Goal: Task Accomplishment & Management: Complete application form

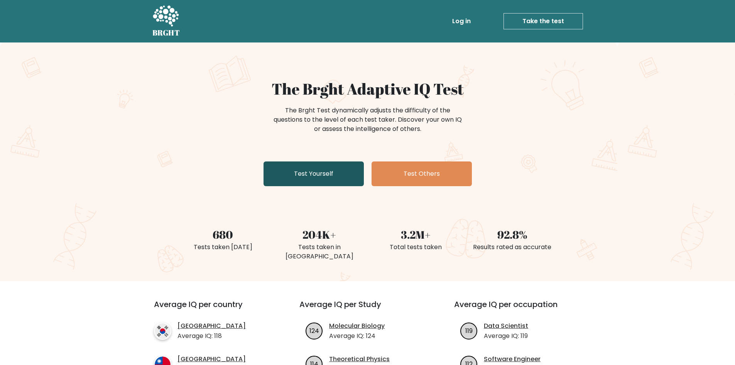
click at [312, 179] on link "Test Yourself" at bounding box center [314, 173] width 100 height 25
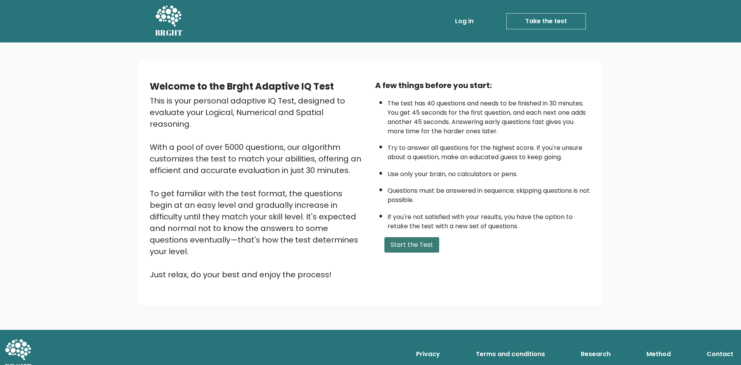
click at [408, 246] on button "Start the Test" at bounding box center [411, 244] width 55 height 15
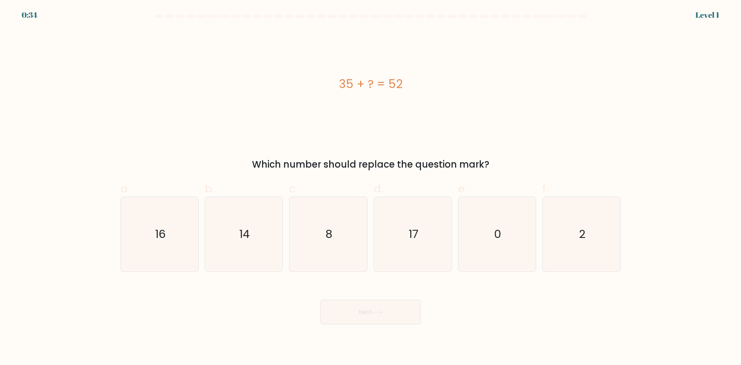
drag, startPoint x: 321, startPoint y: 75, endPoint x: 458, endPoint y: 96, distance: 138.2
click at [458, 96] on div "35 + ? = 52" at bounding box center [370, 84] width 500 height 110
copy div "35 + ? = 52"
click at [431, 234] on icon "17" at bounding box center [412, 234] width 74 height 74
click at [371, 188] on input "d. 17" at bounding box center [370, 185] width 0 height 5
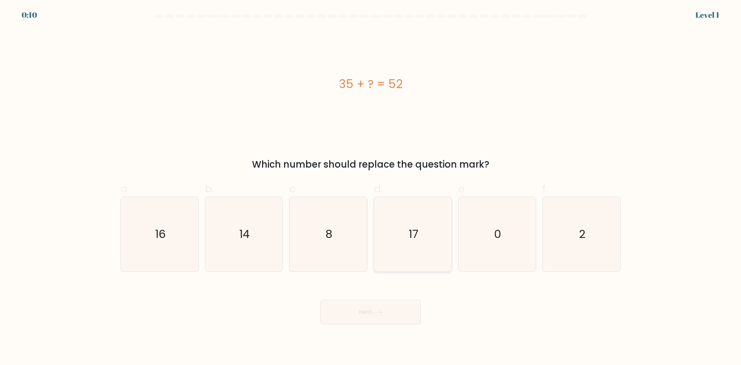
radio input "true"
click at [397, 313] on button "Next" at bounding box center [370, 311] width 100 height 25
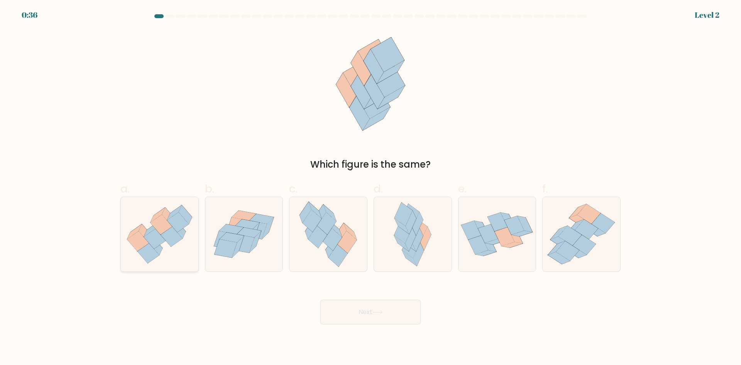
click at [174, 240] on icon at bounding box center [172, 237] width 22 height 20
click at [370, 188] on input "a." at bounding box center [370, 185] width 0 height 5
radio input "true"
click at [374, 317] on button "Next" at bounding box center [370, 311] width 100 height 25
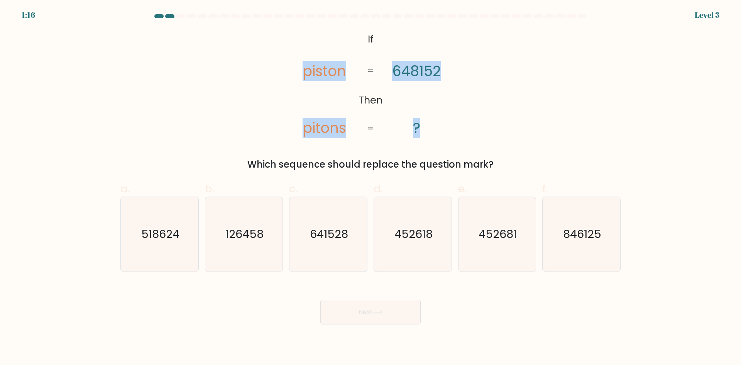
drag, startPoint x: 255, startPoint y: 21, endPoint x: 453, endPoint y: 138, distance: 230.0
click at [453, 138] on form "If ?" at bounding box center [370, 169] width 741 height 310
click at [138, 91] on div "@import url('https://fonts.googleapis.com/css?family=Abril+Fatface:400,100,100i…" at bounding box center [370, 100] width 509 height 142
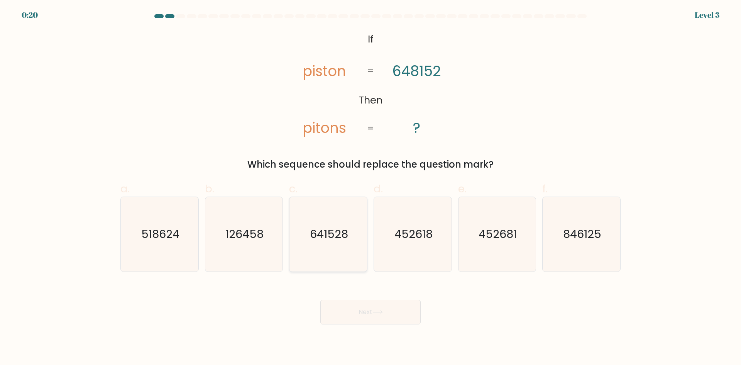
click at [329, 218] on icon "641528" at bounding box center [328, 234] width 74 height 74
click at [370, 188] on input "c. 641528" at bounding box center [370, 185] width 0 height 5
radio input "true"
click at [388, 317] on button "Next" at bounding box center [370, 311] width 100 height 25
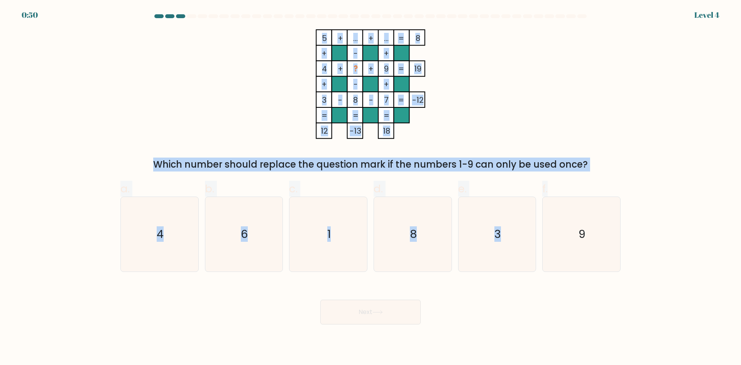
drag, startPoint x: 288, startPoint y: 15, endPoint x: 602, endPoint y: 178, distance: 353.8
click at [602, 178] on form at bounding box center [370, 169] width 741 height 310
copy form "5 + ... + ... 8 + - + 4 + ? + 9 19 + - + 3 - 8 - 7 = -12 = = = = 12 -13 18 = Wh…"
click at [190, 94] on div "5 + ... + ... 8 + - + 4 + ? + 9 19 + - + 3 - 8 - 7 = -12 = = = = 12 -13 18 = Wh…" at bounding box center [370, 100] width 509 height 142
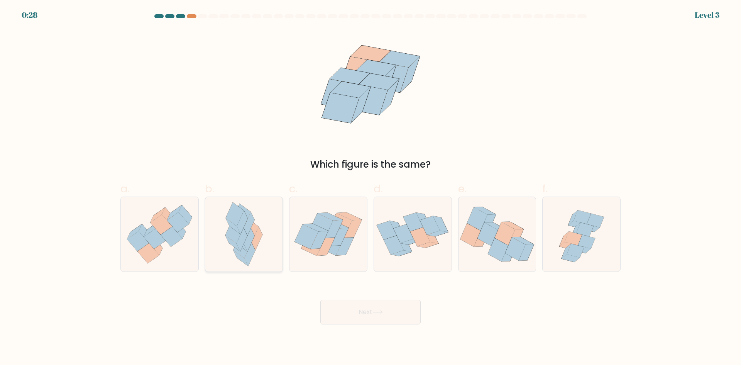
click at [255, 244] on icon at bounding box center [257, 239] width 11 height 24
click at [370, 188] on input "b." at bounding box center [370, 185] width 0 height 5
radio input "true"
click at [369, 306] on button "Next" at bounding box center [370, 311] width 100 height 25
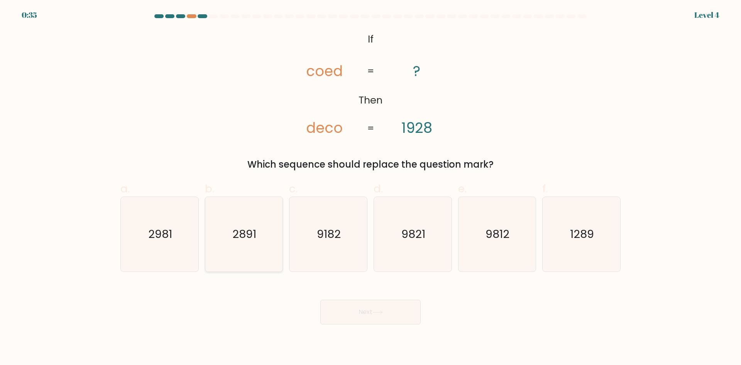
click at [241, 237] on text "2891" at bounding box center [245, 233] width 24 height 15
click at [370, 188] on input "b. 2891" at bounding box center [370, 185] width 0 height 5
radio input "true"
click at [378, 306] on button "Next" at bounding box center [370, 311] width 100 height 25
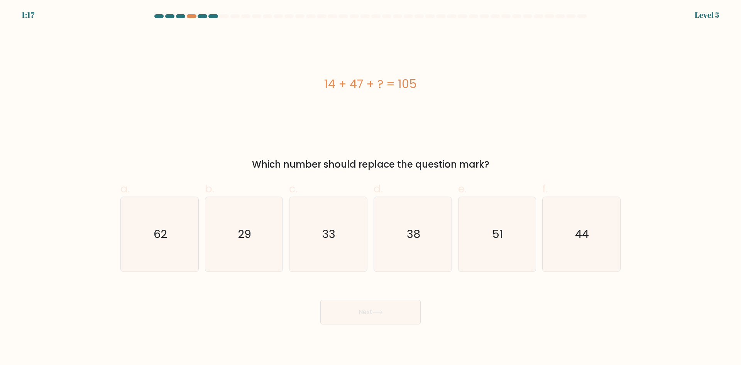
drag, startPoint x: 315, startPoint y: 77, endPoint x: 439, endPoint y: 96, distance: 124.9
click at [439, 96] on div "14 + 47 + ? = 105" at bounding box center [370, 84] width 500 height 110
copy div "14 + 47 + ? = 105"
click at [573, 237] on icon "44" at bounding box center [581, 234] width 74 height 74
click at [371, 188] on input "f. 44" at bounding box center [370, 185] width 0 height 5
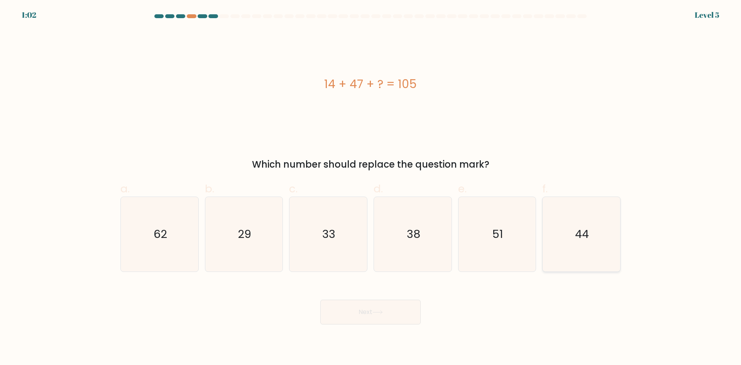
radio input "true"
click at [378, 322] on button "Next" at bounding box center [370, 311] width 100 height 25
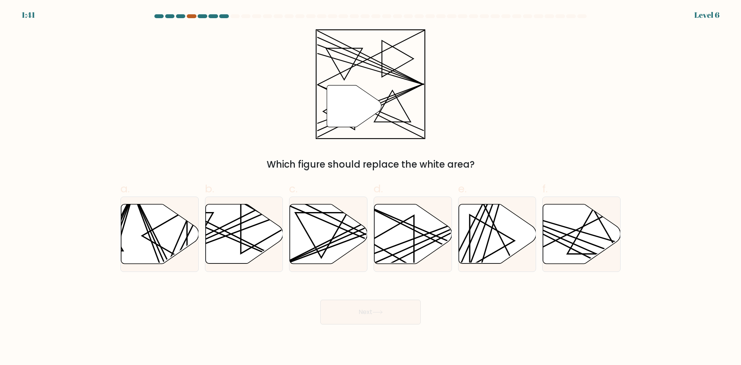
click at [189, 16] on div at bounding box center [191, 16] width 9 height 4
click at [401, 221] on line at bounding box center [436, 236] width 152 height 66
click at [371, 188] on input "d." at bounding box center [370, 185] width 0 height 5
radio input "true"
click at [356, 310] on button "Next" at bounding box center [370, 311] width 100 height 25
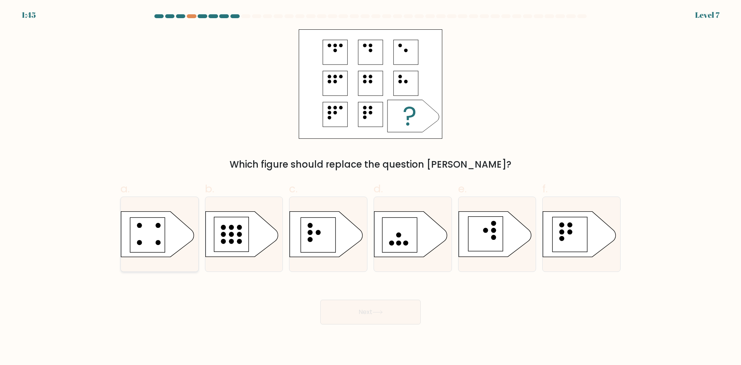
click at [160, 232] on rect at bounding box center [147, 234] width 35 height 35
click at [370, 188] on input "a." at bounding box center [370, 185] width 0 height 5
radio input "true"
click at [364, 306] on button "Next" at bounding box center [370, 311] width 100 height 25
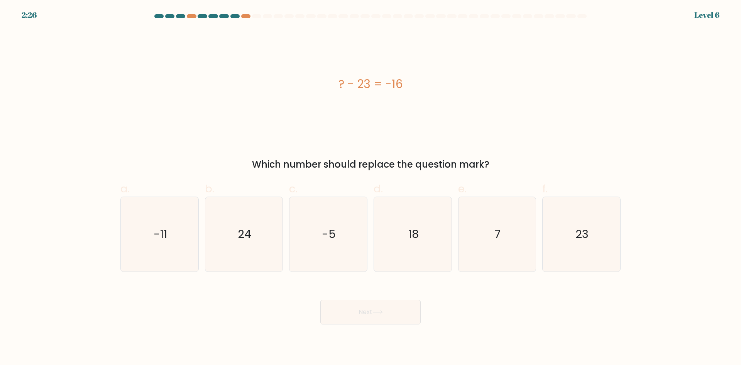
drag, startPoint x: 383, startPoint y: 79, endPoint x: 483, endPoint y: 93, distance: 101.0
click at [483, 93] on div "? - 23 = -16" at bounding box center [370, 84] width 500 height 110
copy div "? - 23 = -16"
click at [478, 243] on icon "7" at bounding box center [497, 234] width 74 height 74
click at [371, 188] on input "e. 7" at bounding box center [370, 185] width 0 height 5
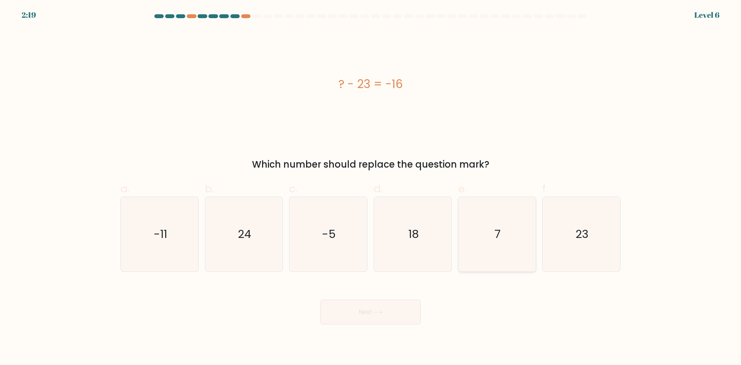
radio input "true"
click at [365, 311] on button "Next" at bounding box center [370, 311] width 100 height 25
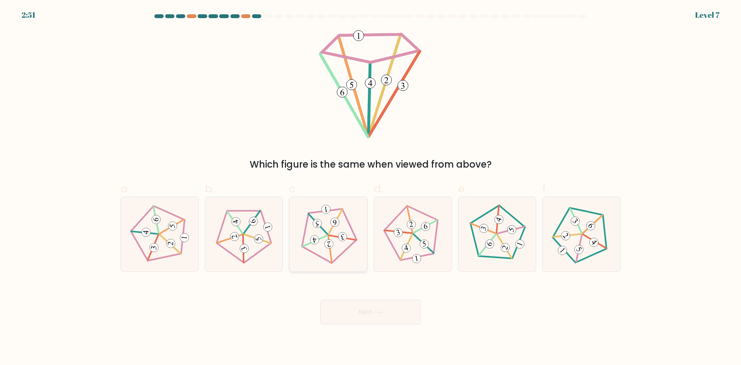
click at [334, 227] on icon at bounding box center [327, 233] width 59 height 59
click at [370, 188] on input "c." at bounding box center [370, 185] width 0 height 5
radio input "true"
click at [373, 319] on button "Next" at bounding box center [370, 311] width 100 height 25
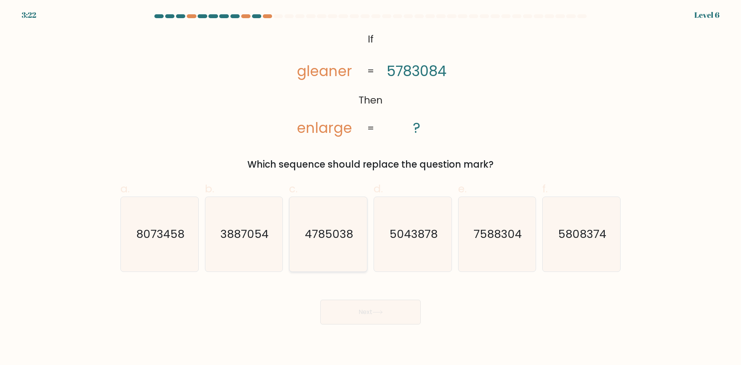
click at [316, 225] on icon "4785038" at bounding box center [328, 234] width 74 height 74
click at [370, 188] on input "c. 4785038" at bounding box center [370, 185] width 0 height 5
radio input "true"
click at [174, 234] on text "8073458" at bounding box center [160, 233] width 48 height 15
click at [370, 188] on input "a. 8073458" at bounding box center [370, 185] width 0 height 5
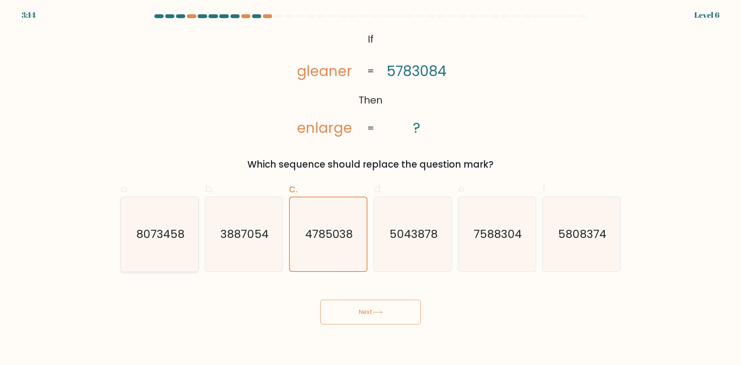
radio input "true"
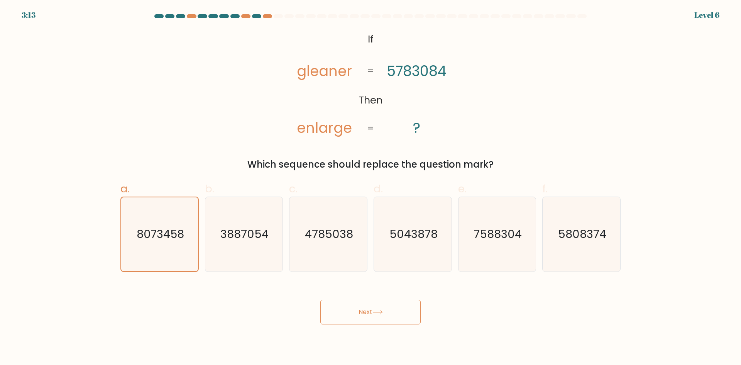
click at [348, 306] on button "Next" at bounding box center [370, 311] width 100 height 25
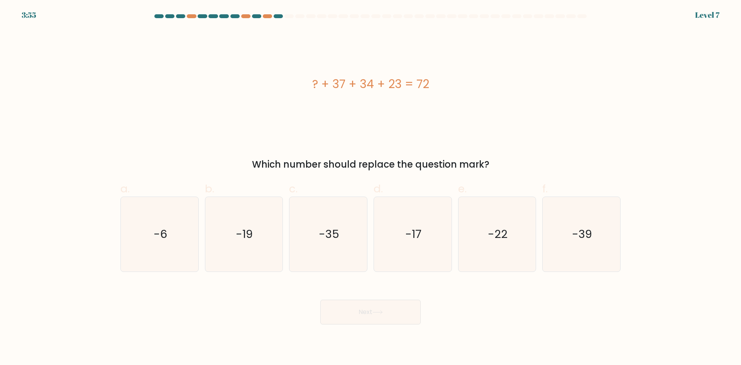
drag, startPoint x: 280, startPoint y: 69, endPoint x: 529, endPoint y: 130, distance: 256.6
click at [529, 130] on div "? + 37 + 34 + 23 = 72" at bounding box center [370, 84] width 500 height 110
copy div "? + 37 + 34 + 23 = 72"
click at [484, 244] on icon "-22" at bounding box center [497, 234] width 74 height 74
click at [371, 188] on input "e. -22" at bounding box center [370, 185] width 0 height 5
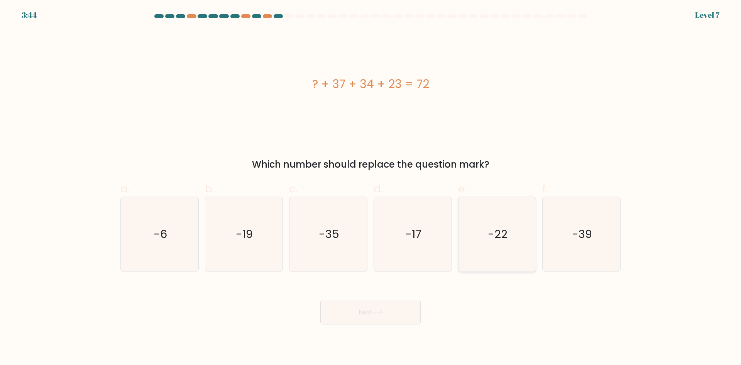
radio input "true"
click at [390, 312] on button "Next" at bounding box center [370, 311] width 100 height 25
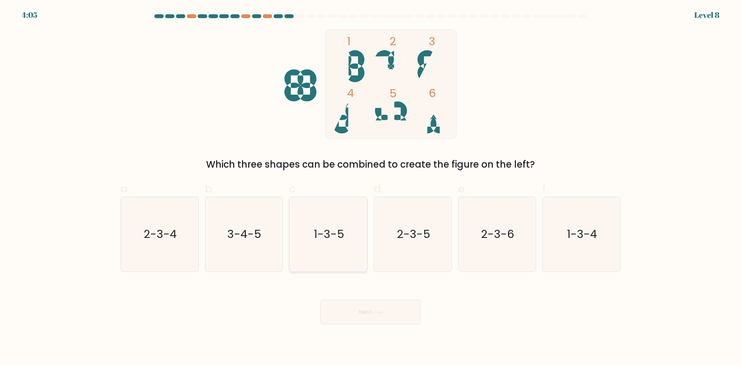
click at [326, 251] on icon "1-3-5" at bounding box center [328, 234] width 74 height 74
click at [370, 188] on input "c. 1-3-5" at bounding box center [370, 185] width 0 height 5
radio input "true"
click at [370, 305] on button "Next" at bounding box center [370, 311] width 100 height 25
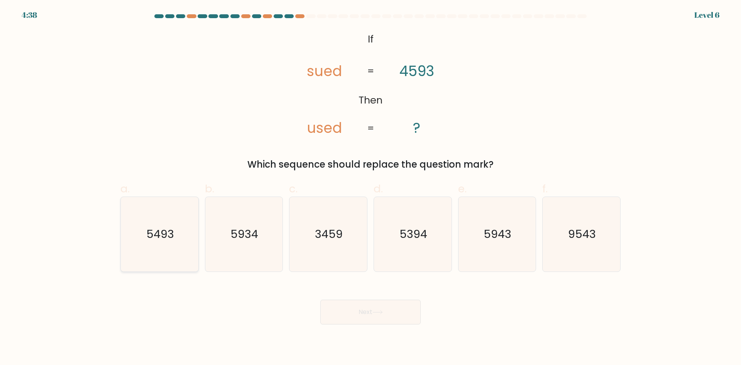
click at [169, 233] on text "5493" at bounding box center [160, 233] width 28 height 15
click at [370, 188] on input "a. 5493" at bounding box center [370, 185] width 0 height 5
radio input "true"
click at [356, 314] on button "Next" at bounding box center [370, 311] width 100 height 25
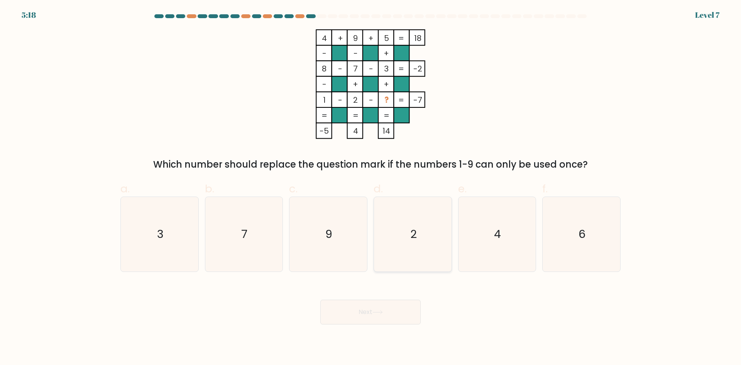
click at [397, 249] on icon "2" at bounding box center [412, 234] width 74 height 74
click at [371, 188] on input "d. 2" at bounding box center [370, 185] width 0 height 5
radio input "true"
click at [383, 313] on icon at bounding box center [377, 312] width 10 height 4
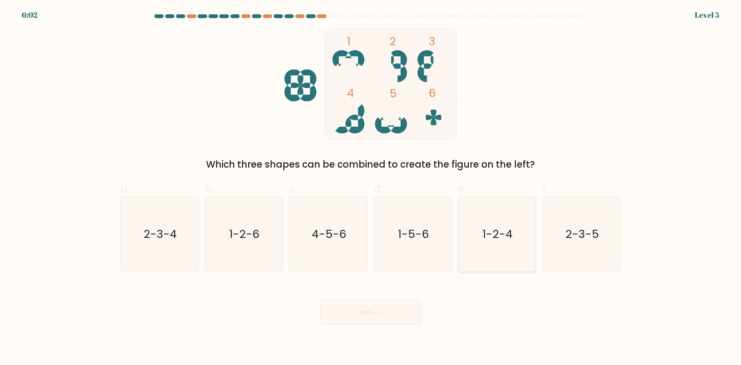
click at [524, 238] on icon "1-2-4" at bounding box center [497, 234] width 74 height 74
click at [371, 188] on input "e. 1-2-4" at bounding box center [370, 185] width 0 height 5
radio input "true"
click at [395, 317] on button "Next" at bounding box center [370, 311] width 100 height 25
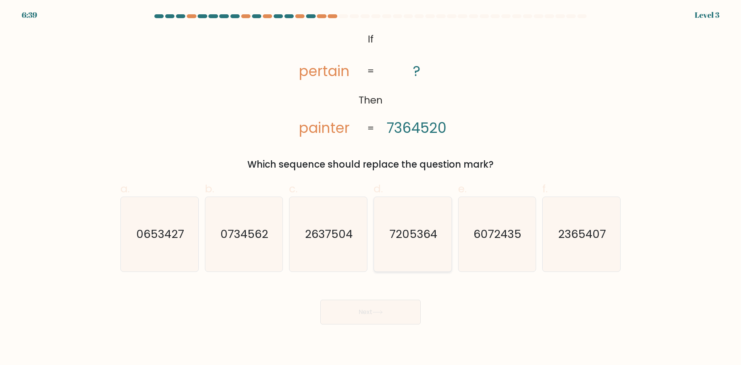
click at [424, 232] on text "7205364" at bounding box center [413, 233] width 48 height 15
click at [371, 188] on input "d. 7205364" at bounding box center [370, 185] width 0 height 5
radio input "true"
click at [363, 310] on button "Next" at bounding box center [370, 311] width 100 height 25
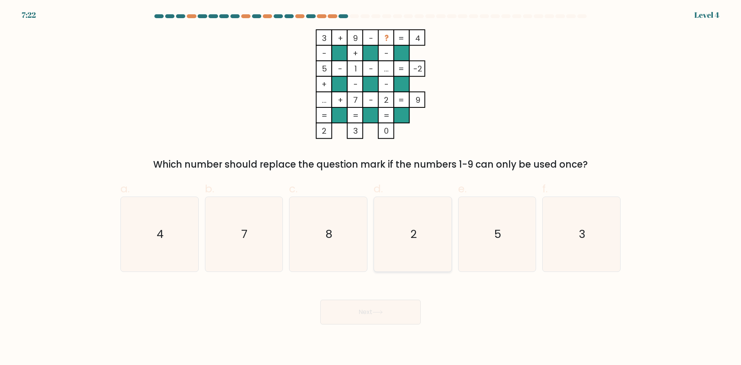
click at [411, 245] on icon "2" at bounding box center [412, 234] width 74 height 74
click at [371, 188] on input "d. 2" at bounding box center [370, 185] width 0 height 5
radio input "true"
click at [389, 309] on button "Next" at bounding box center [370, 311] width 100 height 25
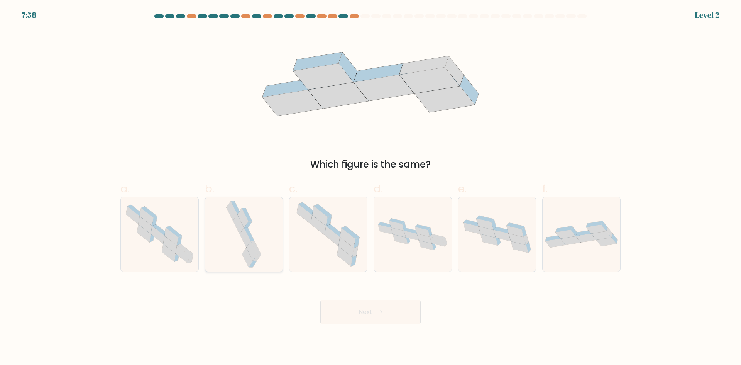
click at [247, 250] on icon at bounding box center [247, 256] width 11 height 19
click at [370, 188] on input "b." at bounding box center [370, 185] width 0 height 5
radio input "true"
click at [357, 313] on button "Next" at bounding box center [370, 311] width 100 height 25
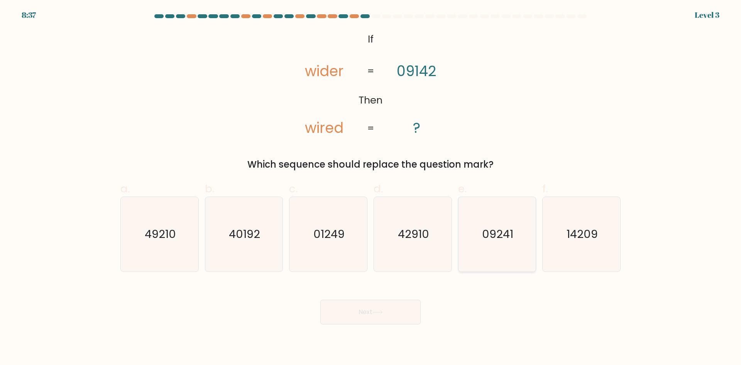
click at [495, 240] on text "09241" at bounding box center [497, 233] width 31 height 15
click at [371, 188] on input "e. 09241" at bounding box center [370, 185] width 0 height 5
radio input "true"
click at [370, 311] on button "Next" at bounding box center [370, 311] width 100 height 25
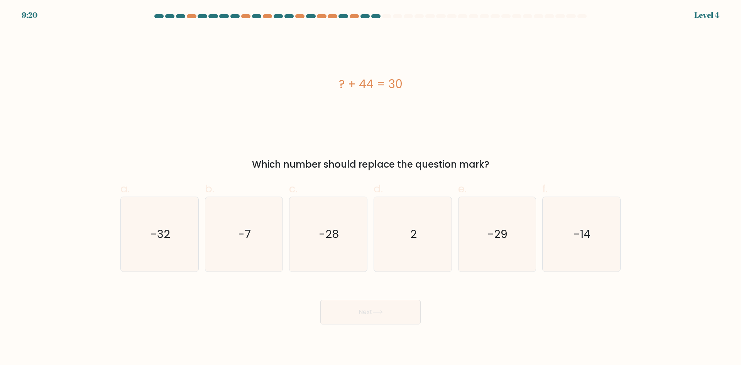
drag, startPoint x: 307, startPoint y: 63, endPoint x: 483, endPoint y: 116, distance: 184.0
click at [483, 116] on div "? + 44 = 30" at bounding box center [370, 84] width 500 height 110
copy div "? + 44 = 30"
click at [569, 241] on icon "-14" at bounding box center [581, 234] width 74 height 74
click at [371, 188] on input "f. -14" at bounding box center [370, 185] width 0 height 5
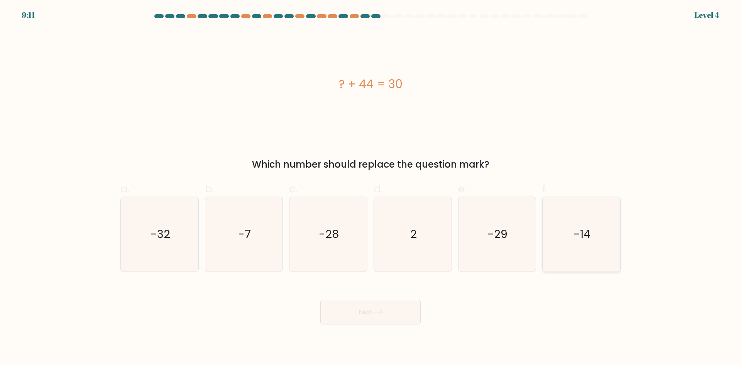
radio input "true"
click at [395, 307] on button "Next" at bounding box center [370, 311] width 100 height 25
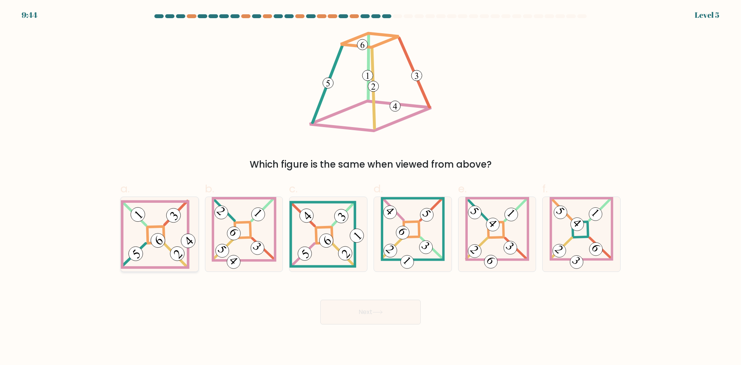
click at [155, 235] on 847 at bounding box center [158, 240] width 20 height 20
click at [370, 188] on input "a." at bounding box center [370, 185] width 0 height 5
radio input "true"
click at [363, 321] on button "Next" at bounding box center [370, 311] width 100 height 25
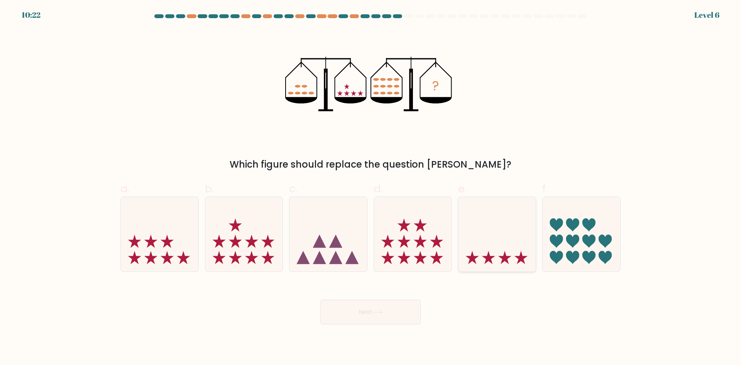
click at [484, 219] on icon at bounding box center [497, 234] width 78 height 64
click at [371, 188] on input "e." at bounding box center [370, 185] width 0 height 5
radio input "true"
click at [408, 243] on icon at bounding box center [413, 234] width 78 height 64
click at [371, 188] on input "d." at bounding box center [370, 185] width 0 height 5
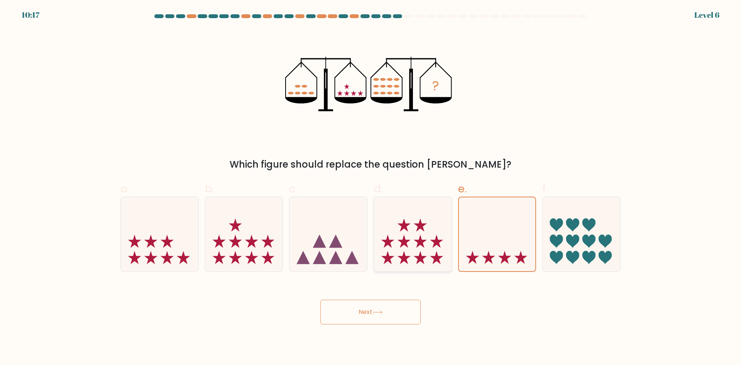
radio input "true"
click at [395, 307] on button "Next" at bounding box center [370, 311] width 100 height 25
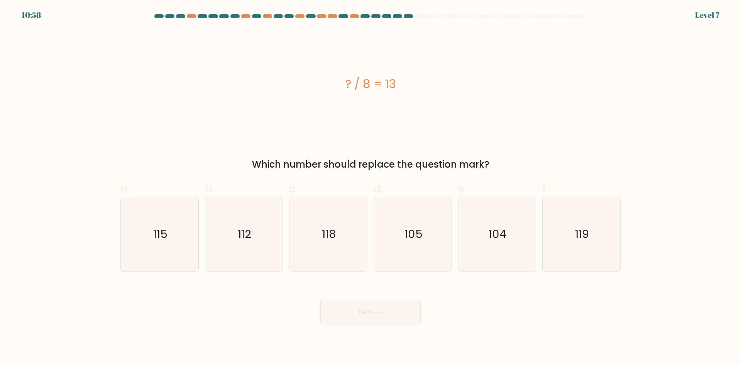
drag, startPoint x: 338, startPoint y: 82, endPoint x: 419, endPoint y: 103, distance: 83.9
click at [419, 103] on div "? / 8 = 13" at bounding box center [370, 84] width 500 height 110
copy div "? / 8 = 13"
click at [480, 240] on icon "104" at bounding box center [497, 234] width 74 height 74
click at [371, 188] on input "e. 104" at bounding box center [370, 185] width 0 height 5
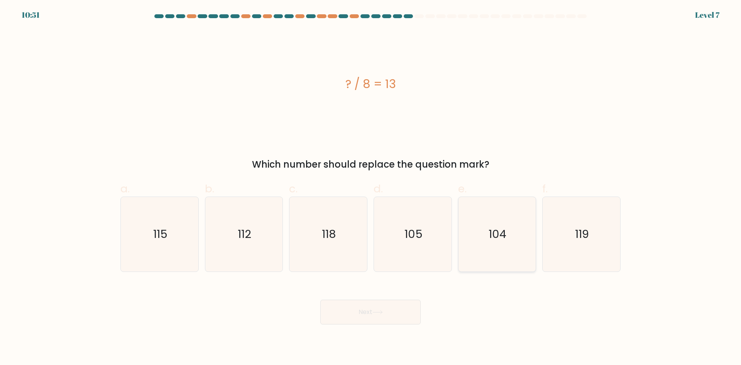
radio input "true"
click at [402, 312] on button "Next" at bounding box center [370, 311] width 100 height 25
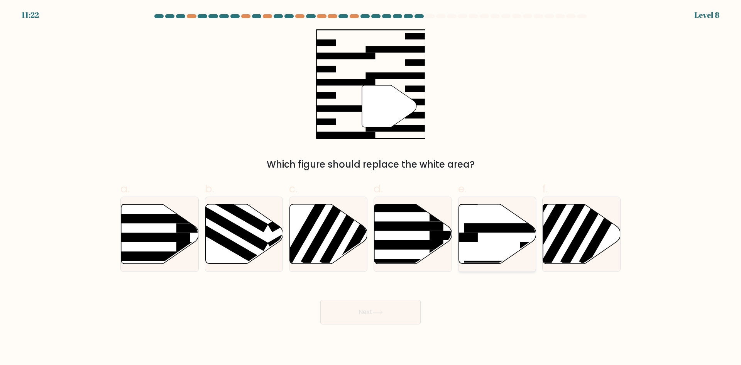
click at [476, 214] on icon at bounding box center [497, 233] width 78 height 59
click at [371, 188] on input "e." at bounding box center [370, 185] width 0 height 5
radio input "true"
click at [385, 321] on button "Next" at bounding box center [370, 311] width 100 height 25
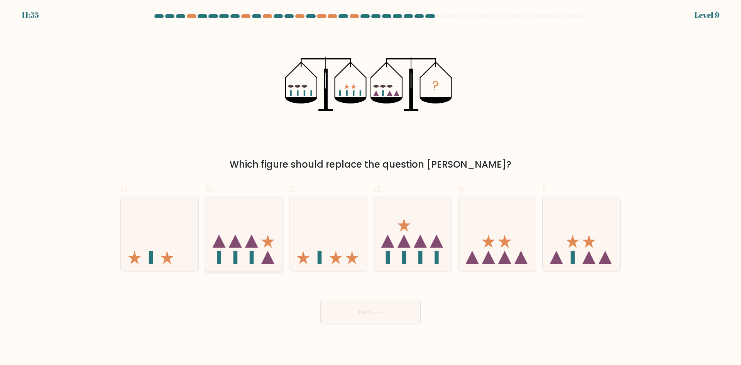
click at [255, 244] on icon at bounding box center [251, 241] width 13 height 13
click at [370, 188] on input "b." at bounding box center [370, 185] width 0 height 5
radio input "true"
click at [413, 243] on icon at bounding box center [413, 234] width 78 height 64
click at [371, 188] on input "d." at bounding box center [370, 185] width 0 height 5
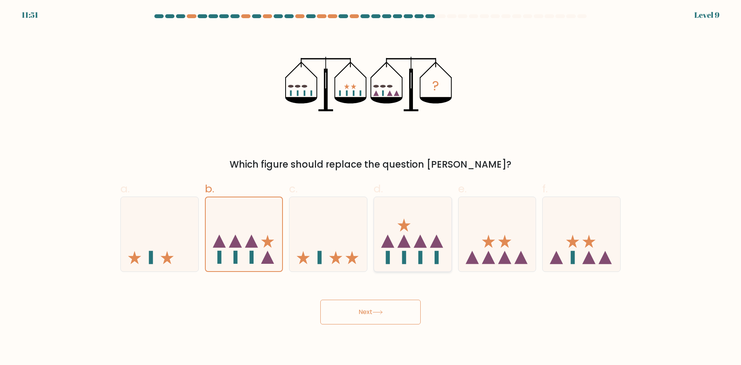
radio input "true"
click at [252, 264] on icon at bounding box center [244, 234] width 78 height 64
click at [370, 188] on input "b." at bounding box center [370, 185] width 0 height 5
radio input "true"
click at [347, 316] on button "Next" at bounding box center [370, 311] width 100 height 25
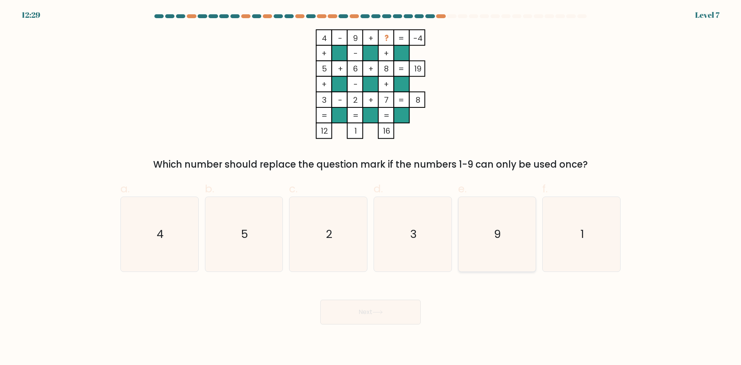
click at [518, 242] on icon "9" at bounding box center [497, 234] width 74 height 74
click at [371, 188] on input "e. 9" at bounding box center [370, 185] width 0 height 5
radio input "true"
click at [384, 320] on button "Next" at bounding box center [370, 311] width 100 height 25
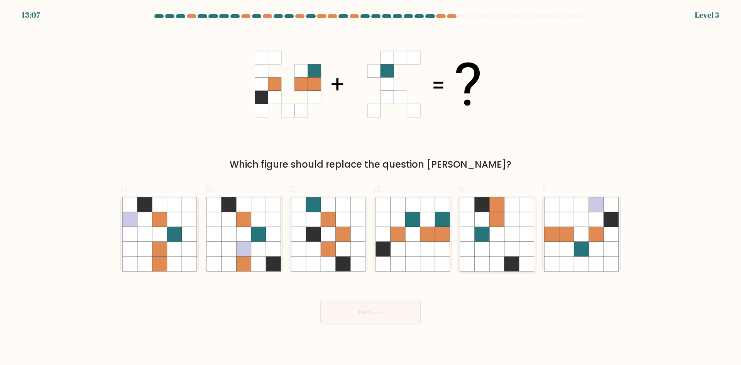
click at [504, 247] on icon at bounding box center [497, 249] width 15 height 15
click at [371, 188] on input "e." at bounding box center [370, 185] width 0 height 5
radio input "true"
click at [388, 316] on button "Next" at bounding box center [370, 311] width 100 height 25
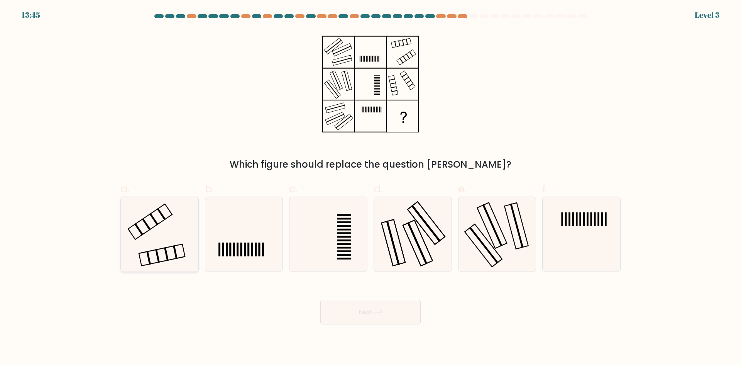
click at [157, 233] on icon at bounding box center [159, 234] width 74 height 74
click at [370, 188] on input "a." at bounding box center [370, 185] width 0 height 5
radio input "true"
click at [372, 308] on button "Next" at bounding box center [370, 311] width 100 height 25
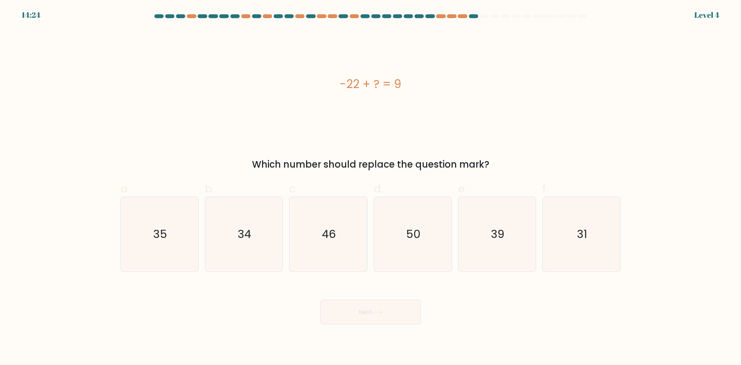
drag, startPoint x: 329, startPoint y: 69, endPoint x: 420, endPoint y: 83, distance: 92.1
click at [420, 83] on div "-22 + ? = 9" at bounding box center [370, 84] width 500 height 110
copy div "-22 + ? = 9"
click at [598, 232] on icon "31" at bounding box center [581, 234] width 74 height 74
click at [371, 188] on input "f. 31" at bounding box center [370, 185] width 0 height 5
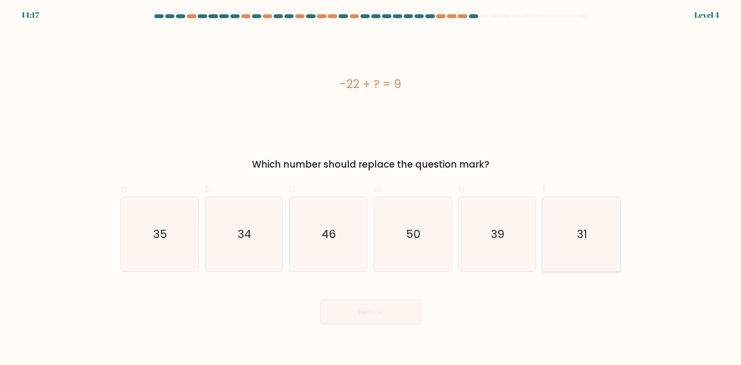
radio input "true"
click at [407, 312] on button "Next" at bounding box center [370, 311] width 100 height 25
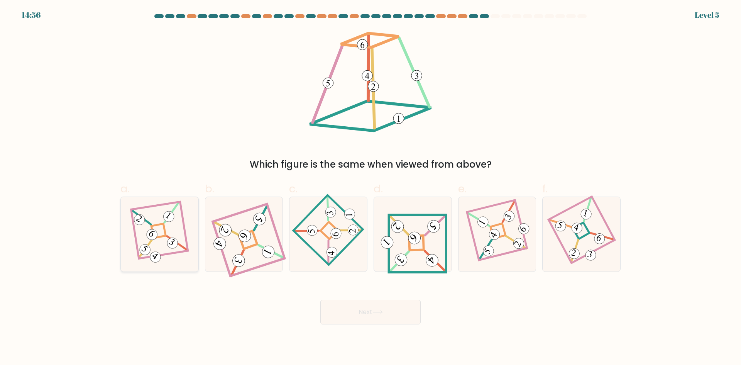
click at [165, 230] on 275 at bounding box center [158, 230] width 15 height 15
click at [370, 188] on input "a." at bounding box center [370, 185] width 0 height 5
radio input "true"
click at [362, 304] on button "Next" at bounding box center [370, 311] width 100 height 25
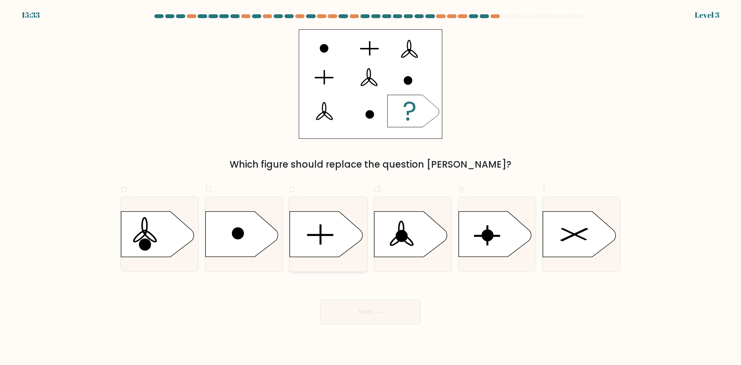
click at [321, 241] on rect at bounding box center [321, 235] width 2 height 20
click at [370, 188] on input "c." at bounding box center [370, 185] width 0 height 5
radio input "true"
click at [369, 316] on button "Next" at bounding box center [370, 311] width 100 height 25
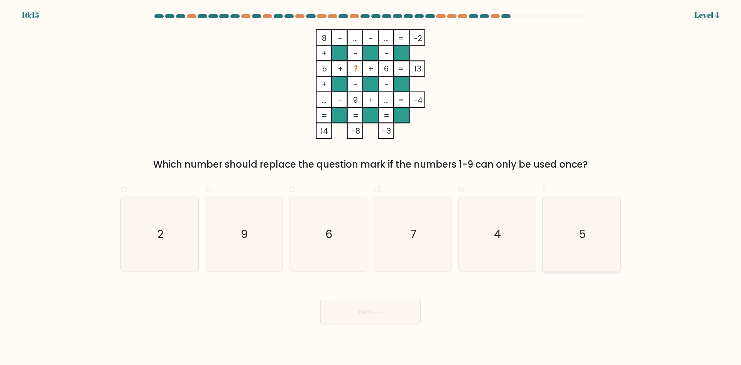
click at [588, 233] on icon "5" at bounding box center [581, 234] width 74 height 74
click at [371, 188] on input "f. 5" at bounding box center [370, 185] width 0 height 5
radio input "true"
click at [481, 243] on icon "4" at bounding box center [497, 234] width 74 height 74
click at [371, 188] on input "e. 4" at bounding box center [370, 185] width 0 height 5
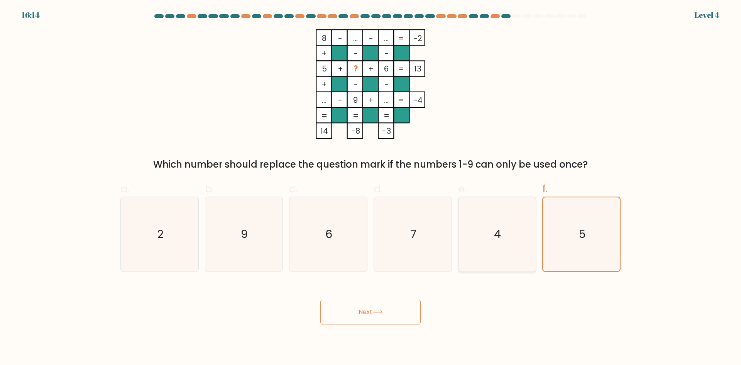
radio input "true"
click at [389, 309] on button "Next" at bounding box center [370, 311] width 100 height 25
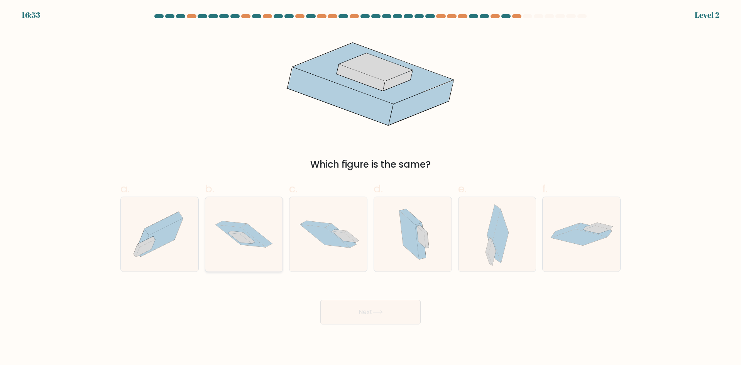
click at [225, 224] on icon at bounding box center [231, 224] width 31 height 6
click at [370, 188] on input "b." at bounding box center [370, 185] width 0 height 5
radio input "true"
click at [346, 317] on button "Next" at bounding box center [370, 311] width 100 height 25
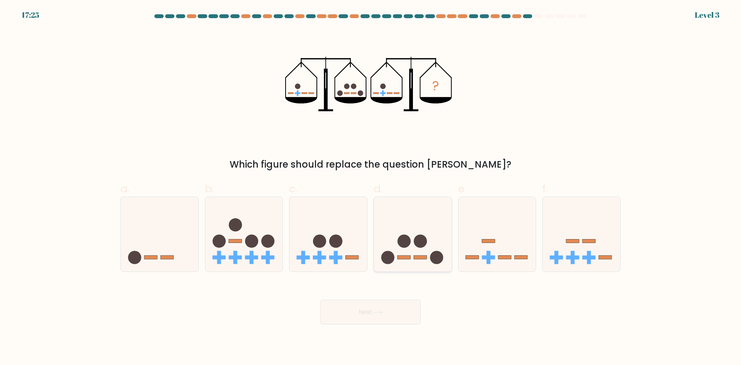
click at [406, 253] on icon at bounding box center [413, 234] width 78 height 64
click at [371, 188] on input "d." at bounding box center [370, 185] width 0 height 5
radio input "true"
click at [377, 316] on button "Next" at bounding box center [370, 311] width 100 height 25
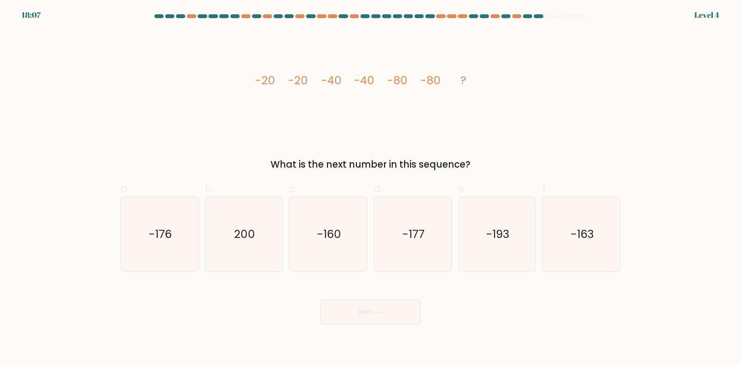
drag, startPoint x: 251, startPoint y: 69, endPoint x: 493, endPoint y: 106, distance: 244.3
click at [493, 106] on div "image/svg+xml -20 -20 -40 -40 -80 -80 ? What is the next number in this sequenc…" at bounding box center [370, 100] width 509 height 142
copy g "-20 -20 -40 -40 -80 -80 ?"
click at [302, 251] on icon "-160" at bounding box center [328, 234] width 74 height 74
click at [370, 188] on input "c. -160" at bounding box center [370, 185] width 0 height 5
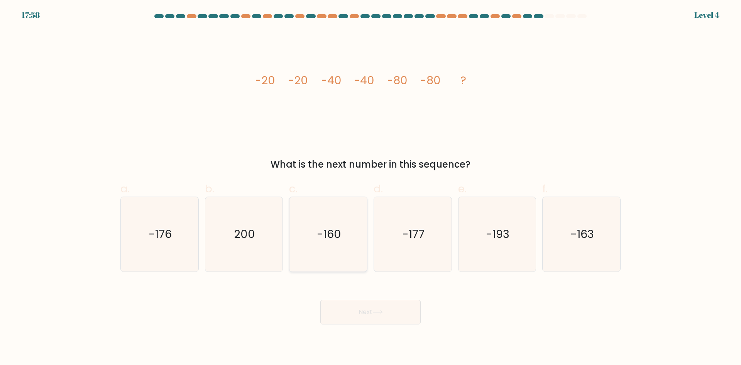
radio input "true"
click at [347, 319] on button "Next" at bounding box center [370, 311] width 100 height 25
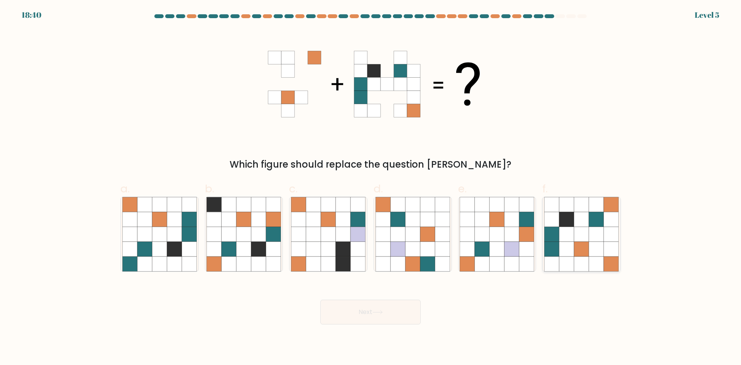
click at [584, 247] on icon at bounding box center [581, 249] width 15 height 15
click at [371, 188] on input "f." at bounding box center [370, 185] width 0 height 5
radio input "true"
click at [410, 311] on button "Next" at bounding box center [370, 311] width 100 height 25
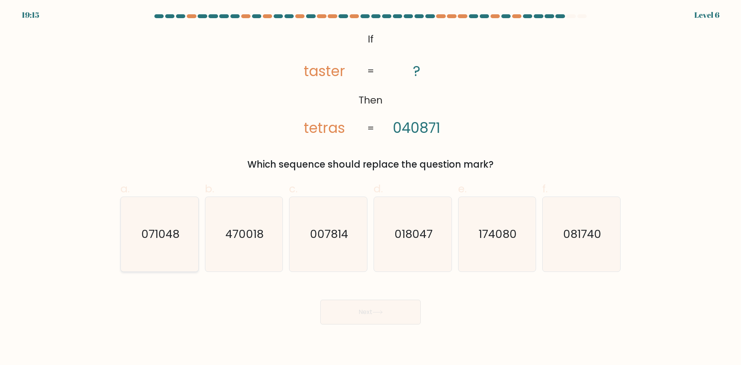
click at [164, 234] on text "071048" at bounding box center [160, 233] width 38 height 15
click at [370, 188] on input "a. 071048" at bounding box center [370, 185] width 0 height 5
radio input "true"
click at [362, 303] on button "Next" at bounding box center [370, 311] width 100 height 25
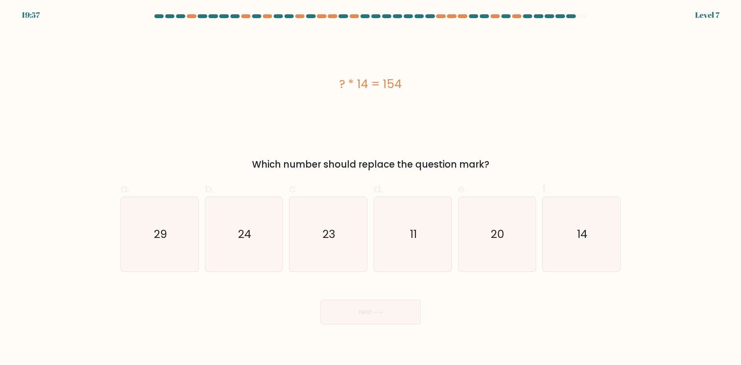
drag, startPoint x: 329, startPoint y: 89, endPoint x: 460, endPoint y: 101, distance: 131.7
click at [460, 101] on div "? * 14 = 154" at bounding box center [370, 84] width 500 height 110
copy div "? * 14 = 154"
click at [415, 239] on text "11" at bounding box center [413, 233] width 7 height 15
click at [371, 188] on input "d. 11" at bounding box center [370, 185] width 0 height 5
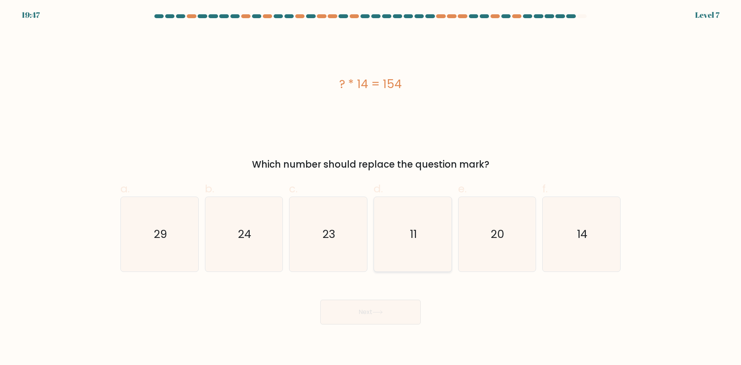
radio input "true"
click at [392, 308] on button "Next" at bounding box center [370, 311] width 100 height 25
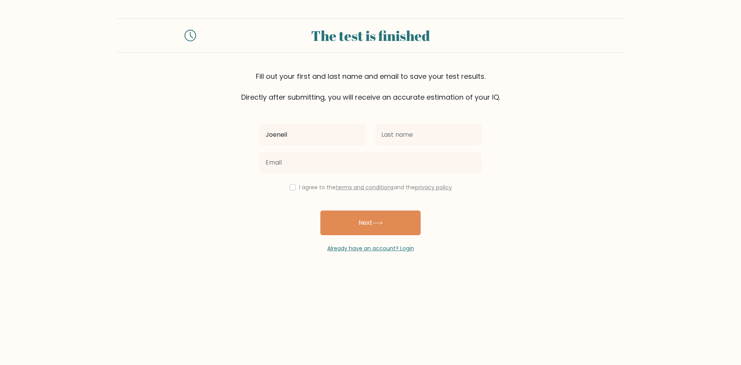
type input "Joeneil"
click at [404, 136] on input "text" at bounding box center [428, 135] width 107 height 22
type input "[PERSON_NAME]"
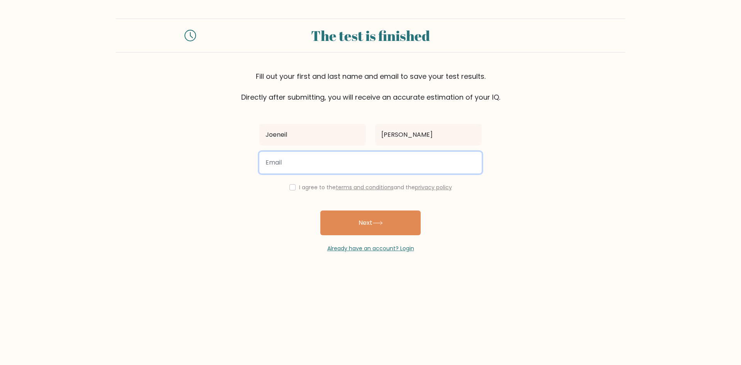
click at [353, 165] on input "email" at bounding box center [370, 163] width 222 height 22
type input "cesarjoeneil@gmail.com"
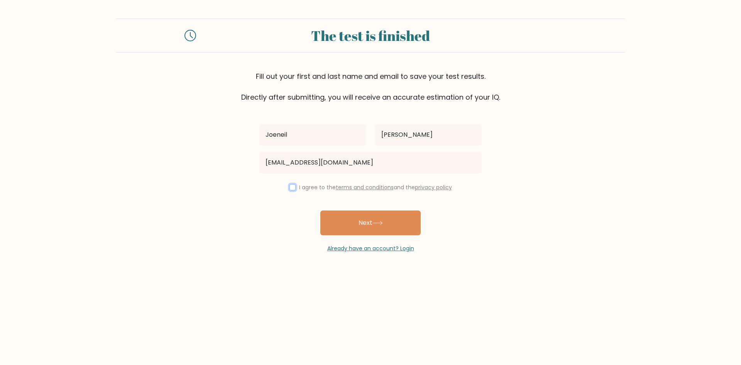
click at [293, 189] on input "checkbox" at bounding box center [292, 187] width 6 height 6
checkbox input "true"
click at [362, 224] on button "Next" at bounding box center [370, 222] width 100 height 25
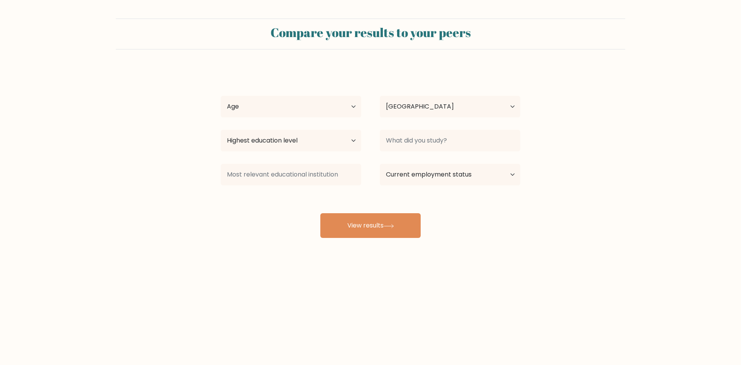
select select "PH"
click at [342, 101] on select "Age Under [DEMOGRAPHIC_DATA] [DEMOGRAPHIC_DATA] [DEMOGRAPHIC_DATA] [DEMOGRAPHIC…" at bounding box center [291, 107] width 140 height 22
select select "25_34"
click at [221, 96] on select "Age Under [DEMOGRAPHIC_DATA] [DEMOGRAPHIC_DATA] [DEMOGRAPHIC_DATA] [DEMOGRAPHIC…" at bounding box center [291, 107] width 140 height 22
click at [297, 144] on select "Highest education level No schooling Primary Lower Secondary Upper Secondary Oc…" at bounding box center [291, 141] width 140 height 22
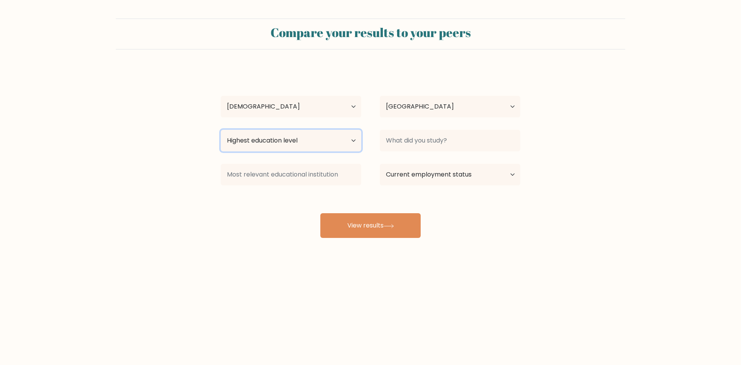
select select "bachelors_degree"
click at [221, 130] on select "Highest education level No schooling Primary Lower Secondary Upper Secondary Oc…" at bounding box center [291, 141] width 140 height 22
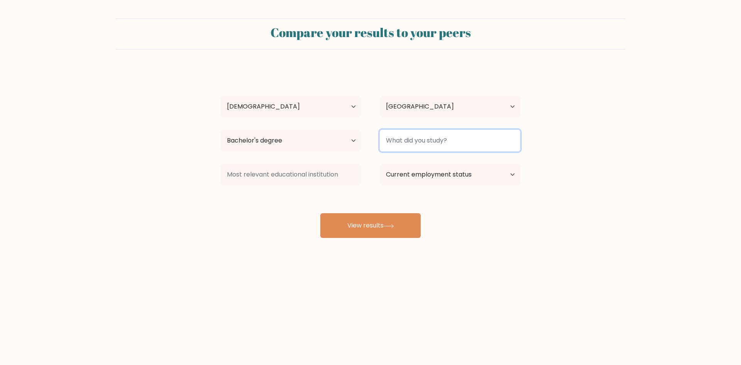
click at [429, 144] on input at bounding box center [450, 141] width 140 height 22
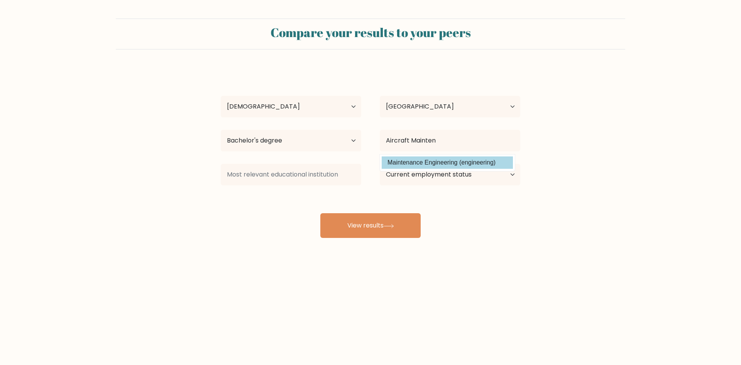
click at [439, 164] on option "Maintenance Engineering (engineering)" at bounding box center [447, 162] width 131 height 12
type input "Maintenance Engineering"
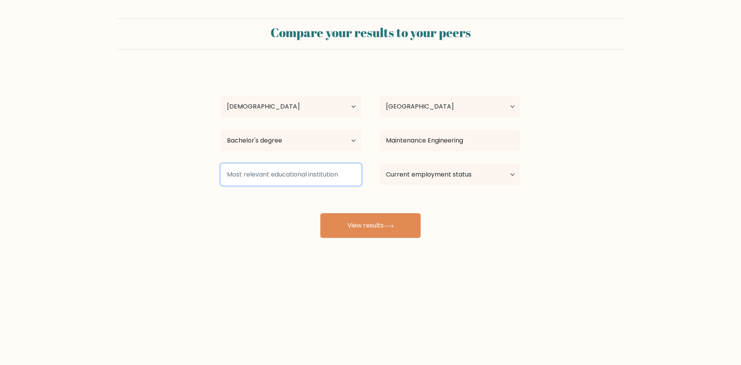
click at [303, 179] on input at bounding box center [291, 175] width 140 height 22
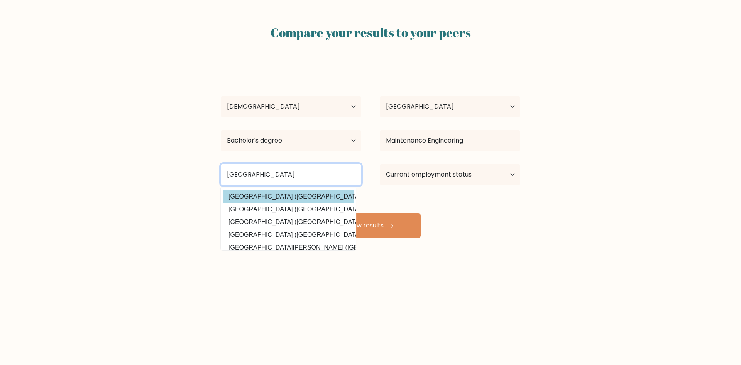
type input "[GEOGRAPHIC_DATA]"
click at [329, 200] on option "University of Bohol (Philippines)" at bounding box center [288, 196] width 131 height 12
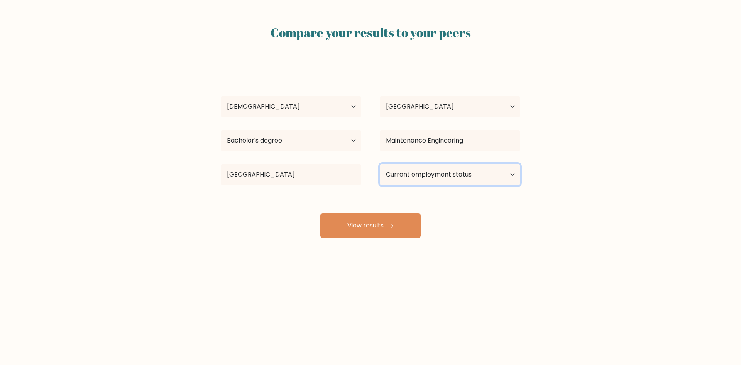
click at [440, 174] on select "Current employment status Employed Student Retired Other / prefer not to answer" at bounding box center [450, 175] width 140 height 22
click at [380, 164] on select "Current employment status Employed Student Retired Other / prefer not to answer" at bounding box center [450, 175] width 140 height 22
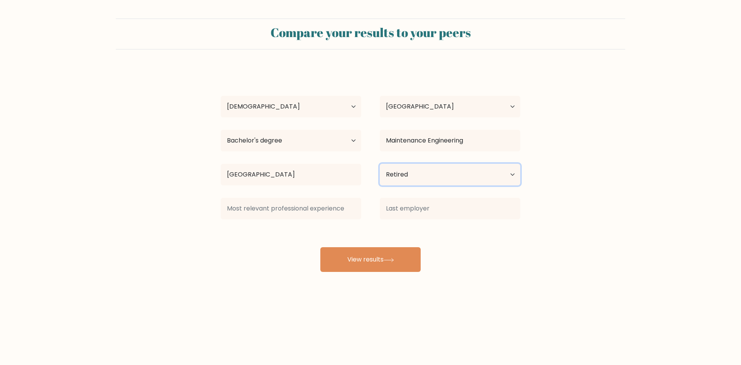
click at [456, 177] on select "Current employment status Employed Student Retired Other / prefer not to answer" at bounding box center [450, 175] width 140 height 22
select select "other"
click at [380, 164] on select "Current employment status Employed Student Retired Other / prefer not to answer" at bounding box center [450, 175] width 140 height 22
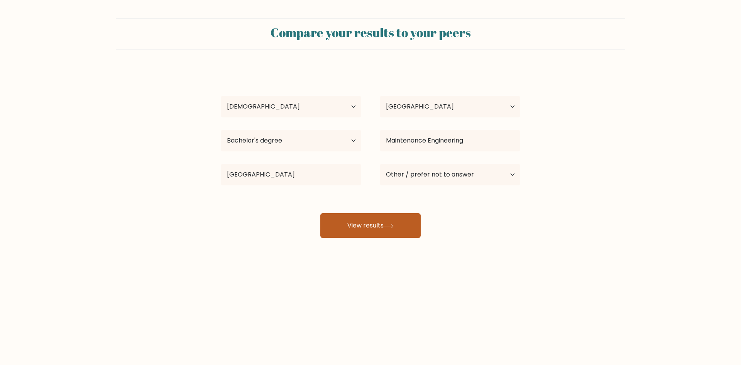
click at [358, 224] on button "View results" at bounding box center [370, 225] width 100 height 25
